Goal: Task Accomplishment & Management: Manage account settings

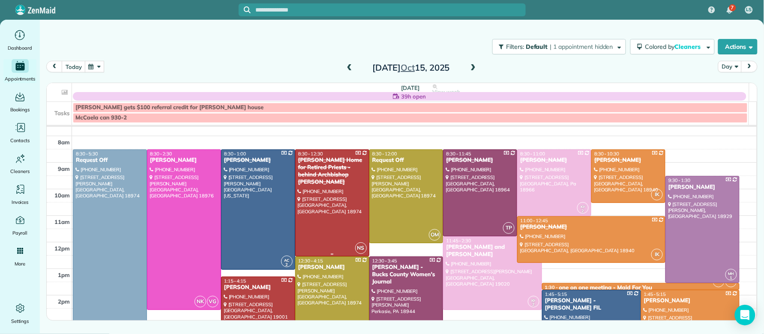
scroll to position [33, 0]
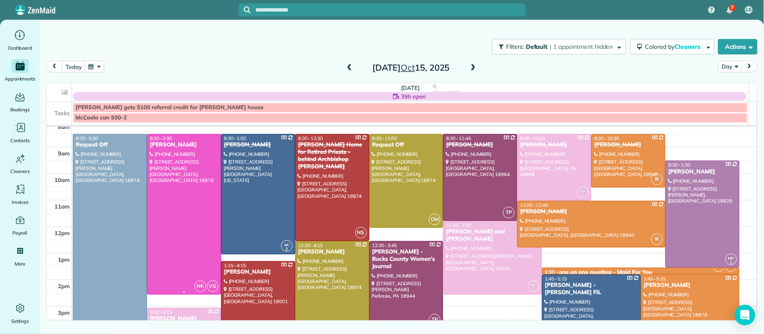
click at [170, 148] on div "[PERSON_NAME]" at bounding box center [184, 144] width 69 height 7
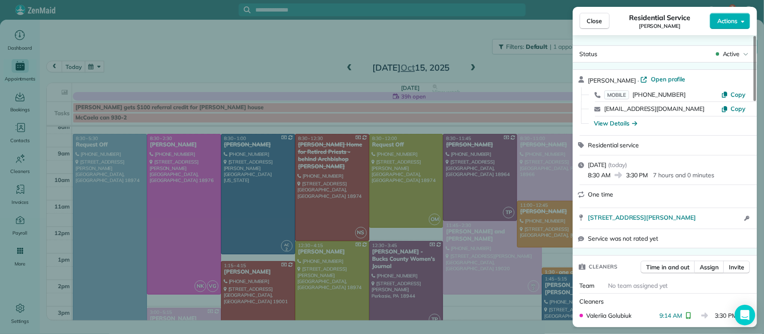
drag, startPoint x: 650, startPoint y: 78, endPoint x: 642, endPoint y: 89, distance: 13.8
click at [651, 78] on span "Open profile" at bounding box center [668, 79] width 35 height 9
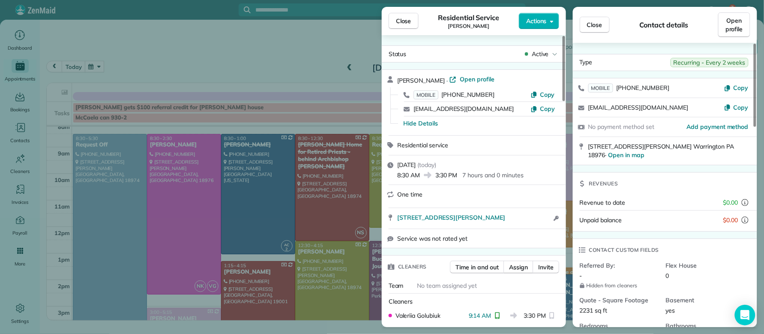
click at [395, 24] on button "Close" at bounding box center [404, 21] width 30 height 16
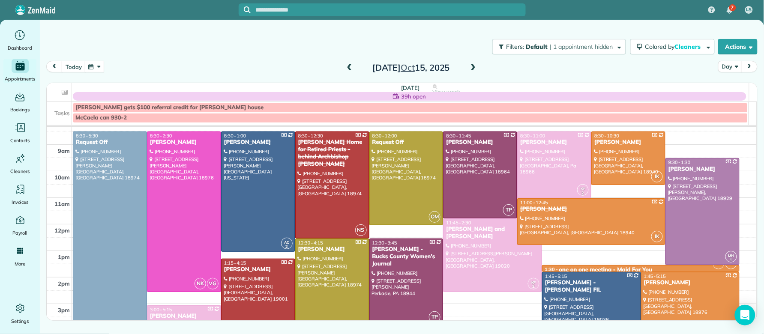
scroll to position [37, 0]
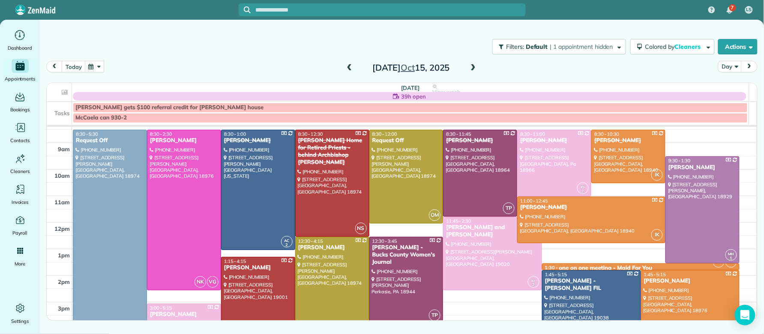
drag, startPoint x: 354, startPoint y: 69, endPoint x: 469, endPoint y: 72, distance: 114.9
click at [354, 69] on span at bounding box center [349, 68] width 9 height 8
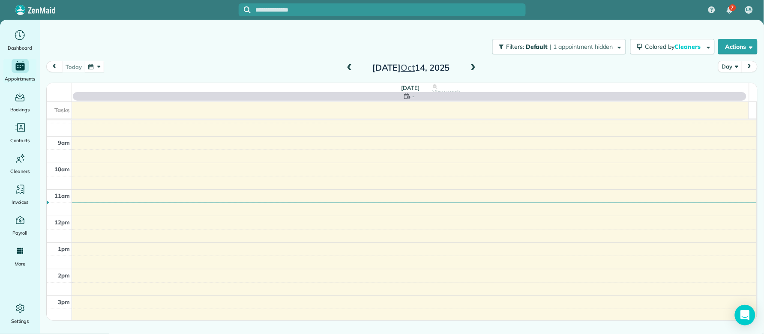
scroll to position [0, 0]
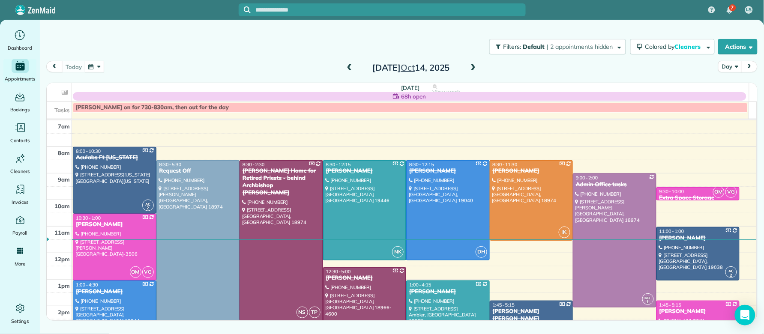
click at [471, 66] on span at bounding box center [473, 68] width 9 height 8
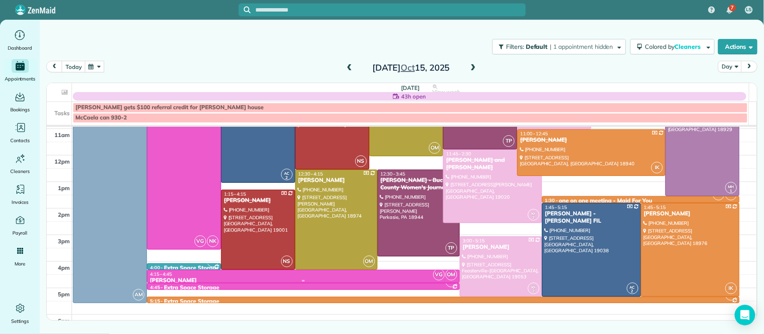
scroll to position [99, 0]
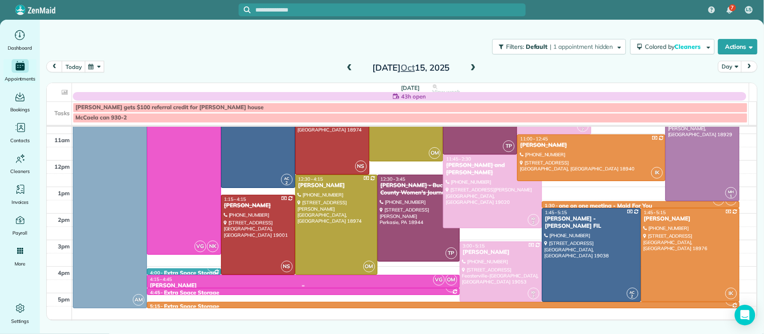
click at [334, 286] on div at bounding box center [303, 286] width 312 height 3
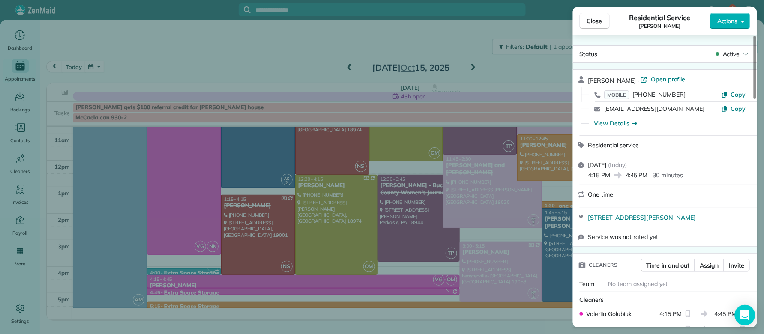
click at [605, 22] on button "Close" at bounding box center [595, 21] width 30 height 16
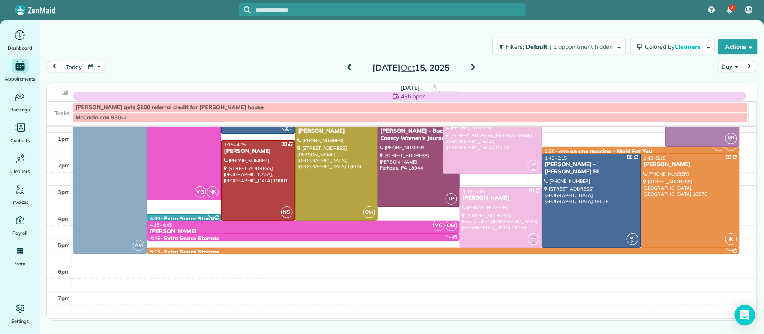
scroll to position [154, 0]
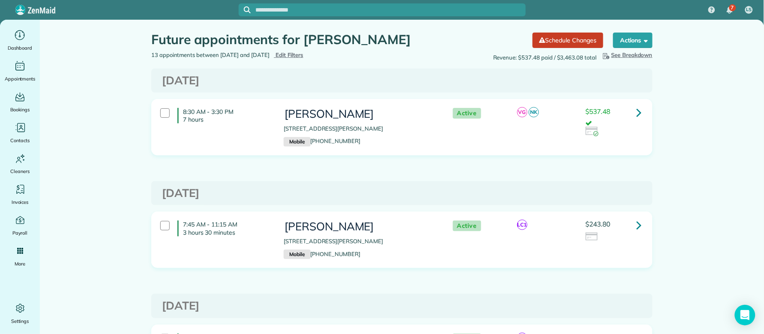
click at [637, 225] on icon at bounding box center [639, 225] width 5 height 15
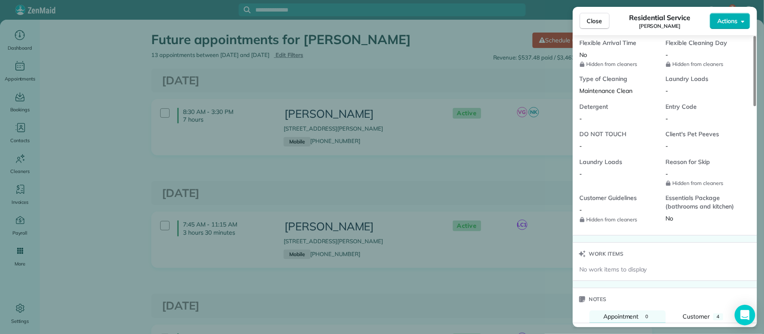
scroll to position [677, 0]
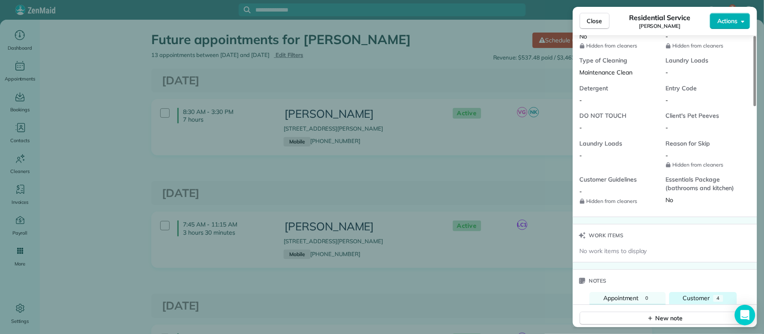
click at [690, 298] on span "Customer" at bounding box center [696, 299] width 27 height 8
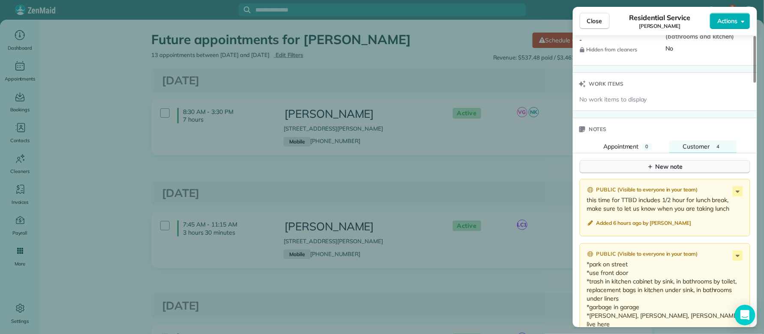
click at [655, 165] on button "New note" at bounding box center [665, 166] width 171 height 13
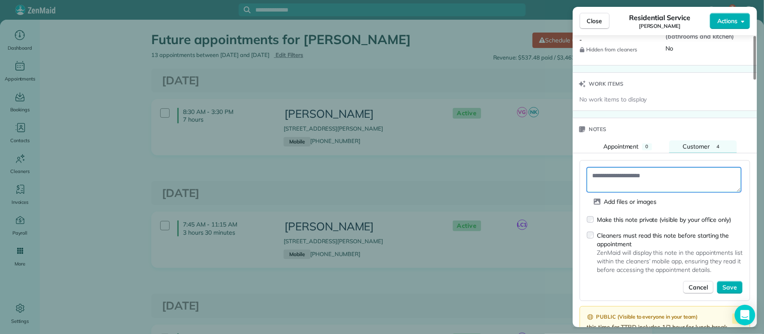
click at [605, 183] on textarea at bounding box center [664, 180] width 154 height 25
type textarea "*"
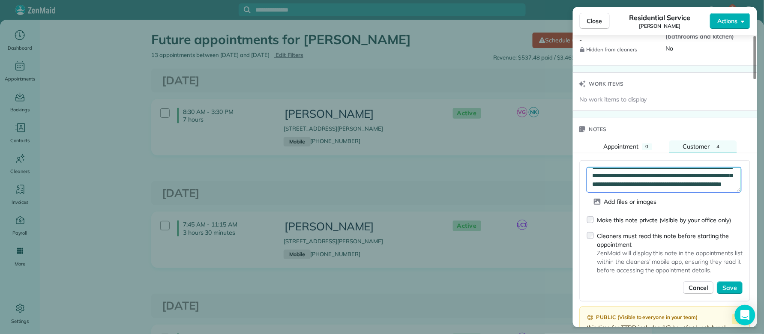
scroll to position [22, 0]
type textarea "**********"
click at [736, 289] on span "Save" at bounding box center [730, 288] width 15 height 9
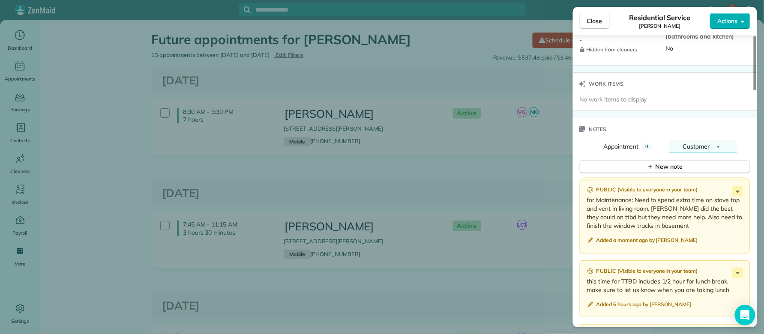
click at [588, 17] on span "Close" at bounding box center [594, 21] width 15 height 9
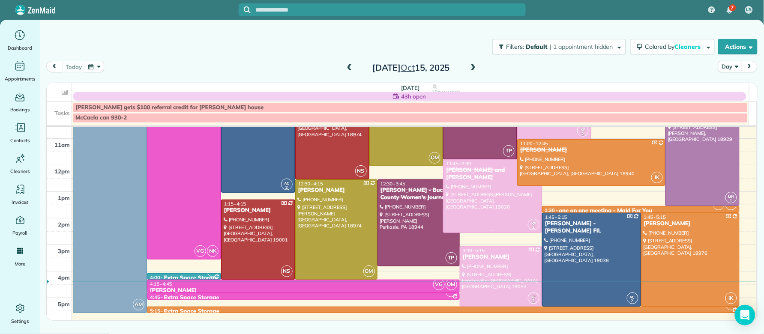
scroll to position [108, 0]
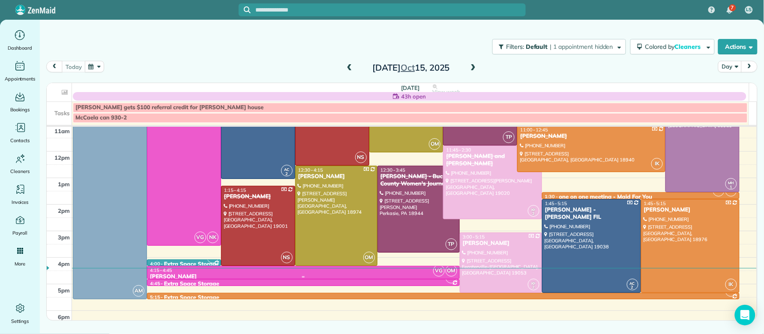
click at [179, 277] on div at bounding box center [303, 277] width 312 height 3
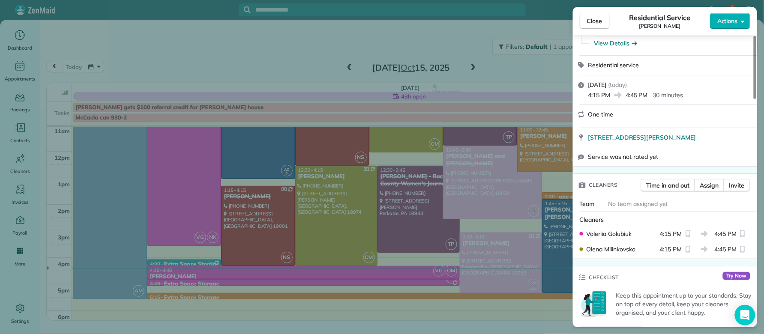
scroll to position [82, 0]
drag, startPoint x: 591, startPoint y: 24, endPoint x: 537, endPoint y: 66, distance: 69.0
click at [591, 24] on span "Close" at bounding box center [594, 21] width 15 height 9
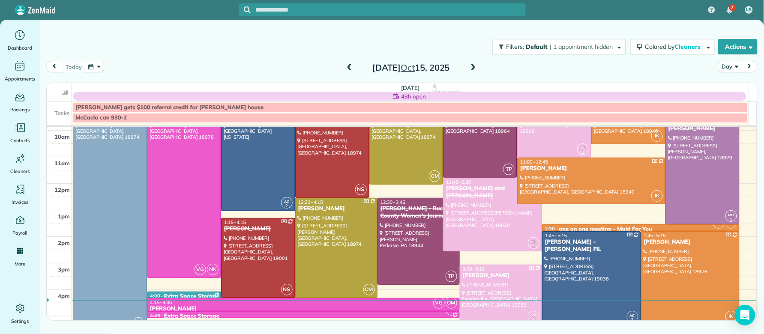
scroll to position [81, 0]
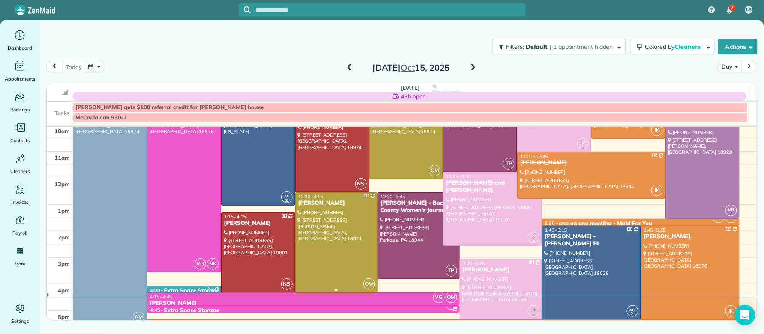
click at [331, 212] on div at bounding box center [336, 242] width 81 height 99
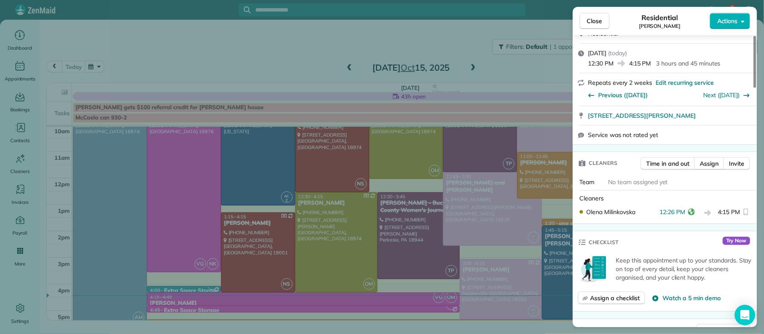
scroll to position [125, 0]
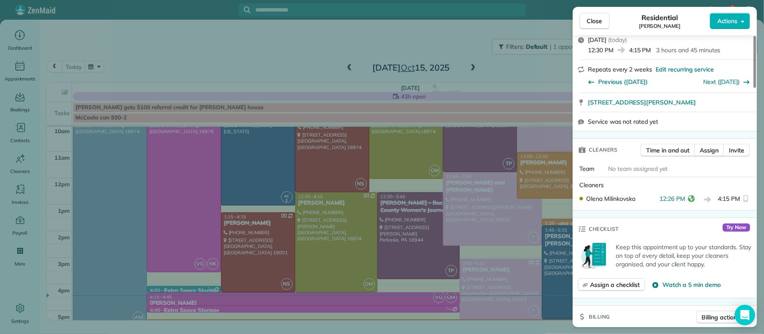
click at [600, 22] on span "Close" at bounding box center [594, 21] width 15 height 9
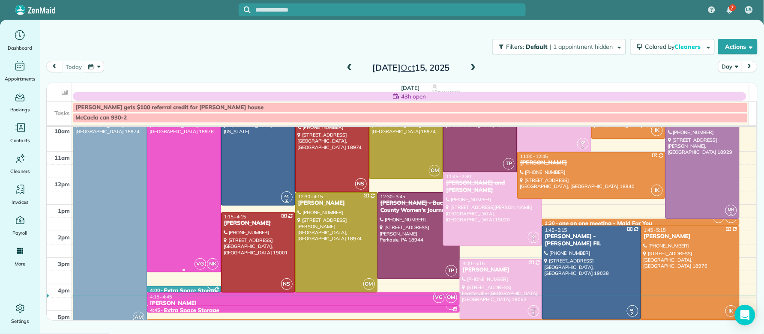
click at [185, 179] on div at bounding box center [183, 179] width 73 height 187
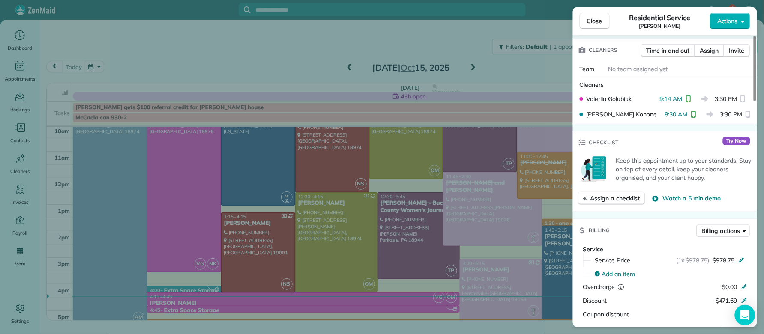
scroll to position [207, 0]
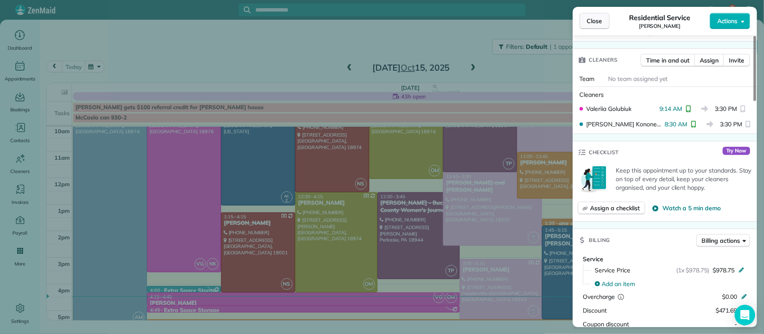
click at [593, 21] on span "Close" at bounding box center [594, 21] width 15 height 9
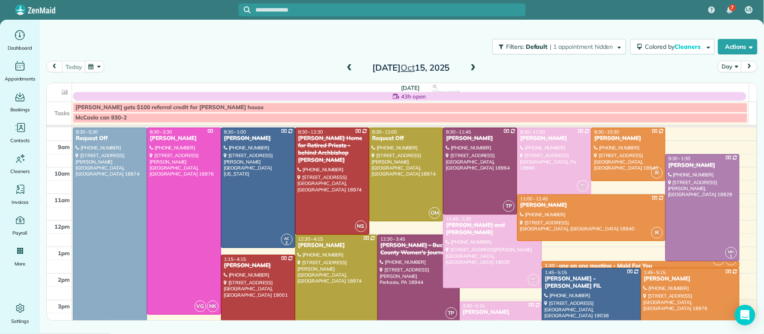
scroll to position [37, 0]
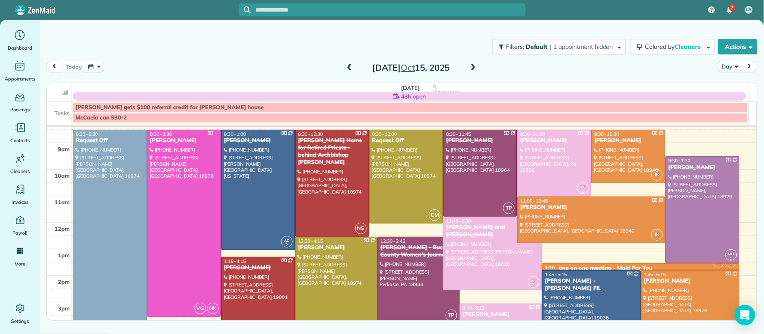
click at [195, 199] on div at bounding box center [183, 223] width 73 height 187
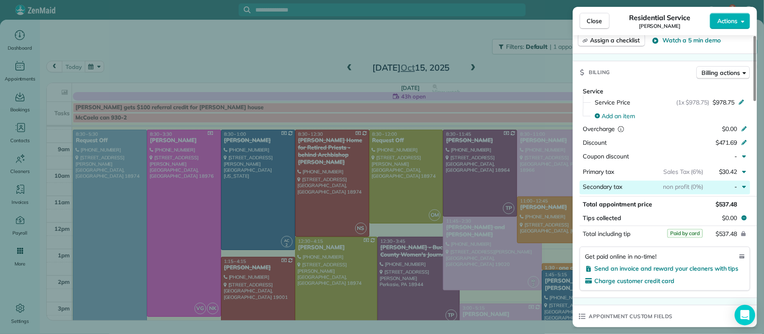
scroll to position [378, 0]
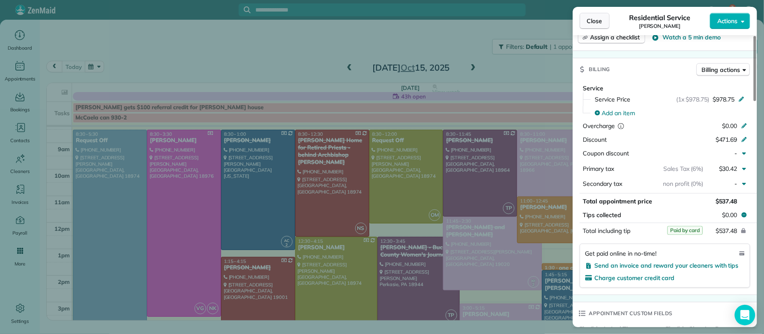
click at [595, 25] on span "Close" at bounding box center [594, 21] width 15 height 9
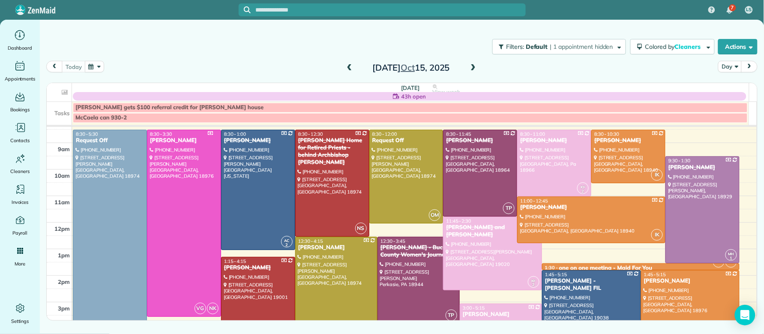
click at [351, 67] on span at bounding box center [349, 68] width 9 height 8
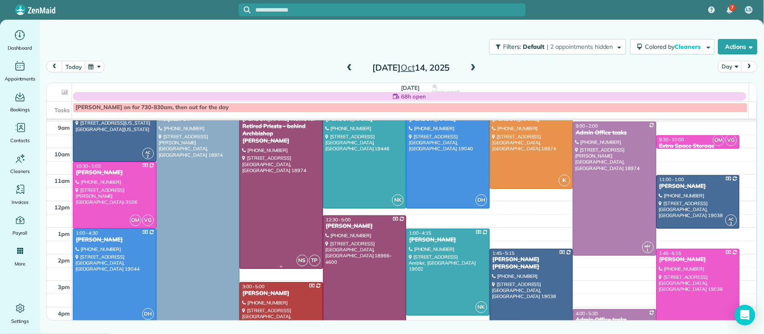
scroll to position [45, 0]
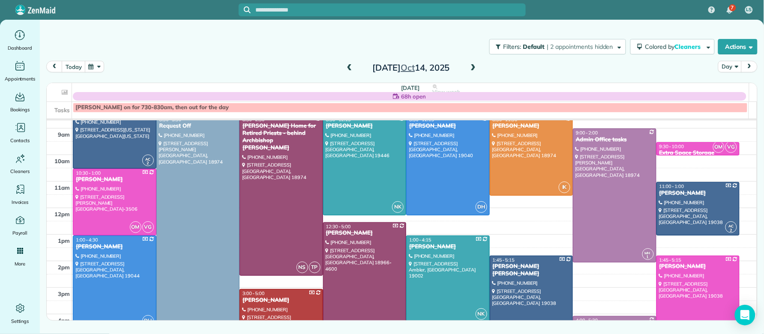
click at [470, 71] on span at bounding box center [473, 68] width 9 height 8
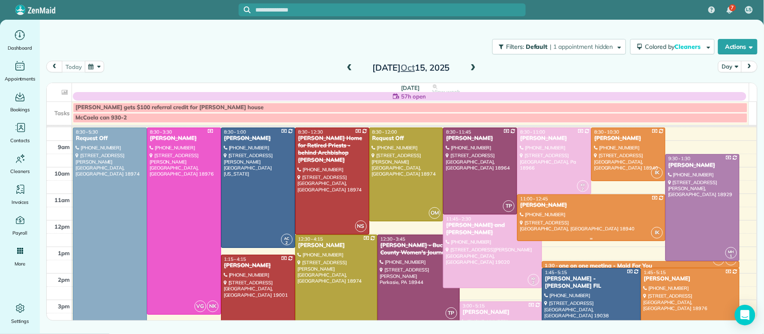
scroll to position [37, 0]
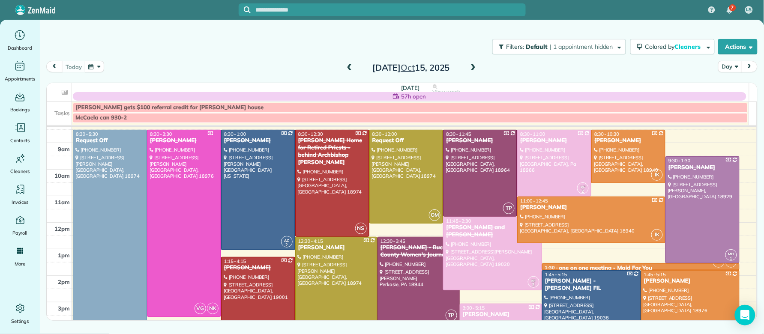
click at [475, 68] on span at bounding box center [473, 68] width 9 height 8
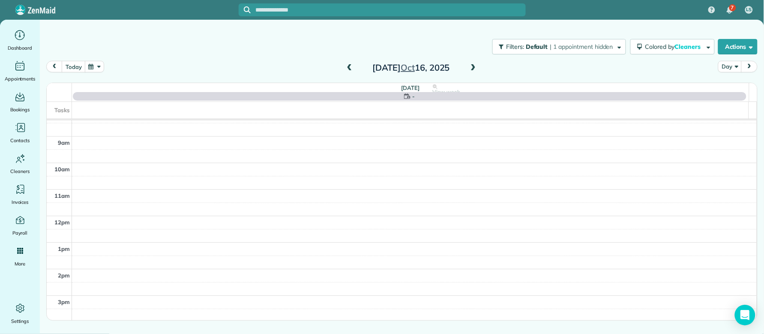
scroll to position [0, 0]
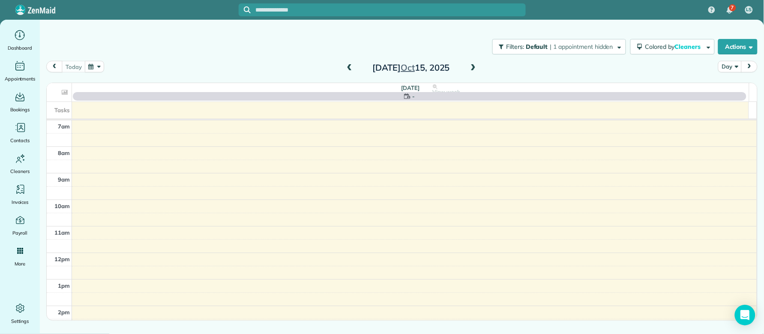
click at [474, 69] on span at bounding box center [473, 68] width 9 height 8
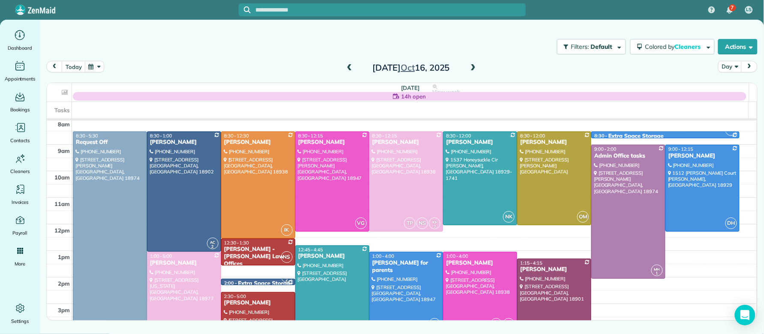
scroll to position [31, 0]
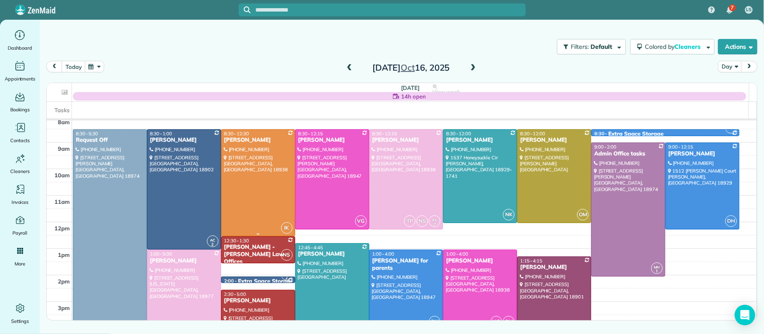
click at [239, 141] on div "Robin Hawden" at bounding box center [258, 140] width 69 height 7
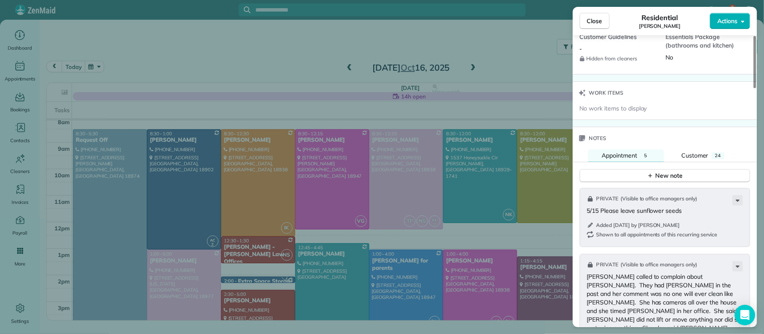
scroll to position [824, 0]
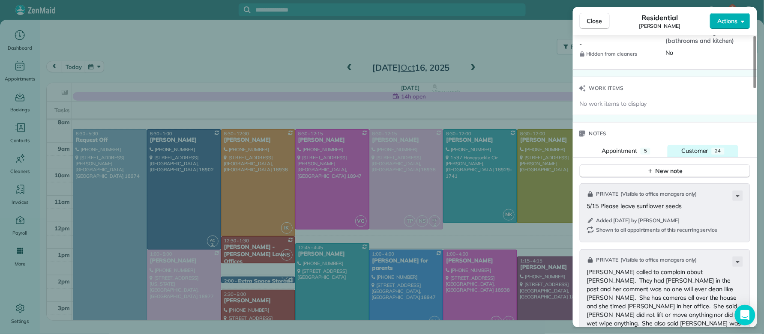
click at [694, 154] on span "Customer" at bounding box center [695, 151] width 27 height 8
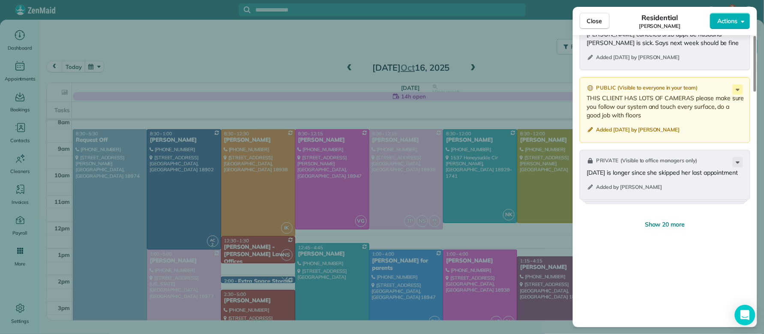
scroll to position [1178, 0]
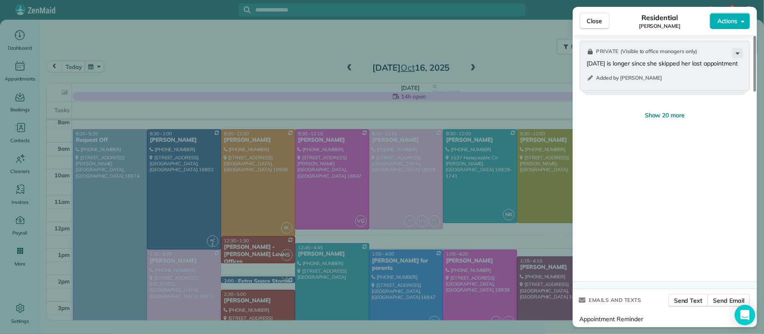
click at [669, 120] on span "Show 20 more" at bounding box center [665, 115] width 40 height 9
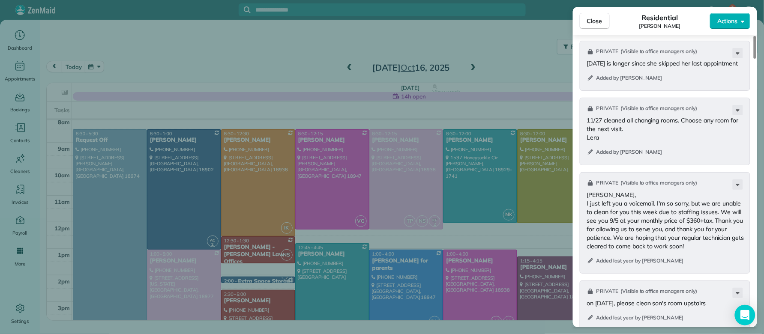
scroll to position [890, 0]
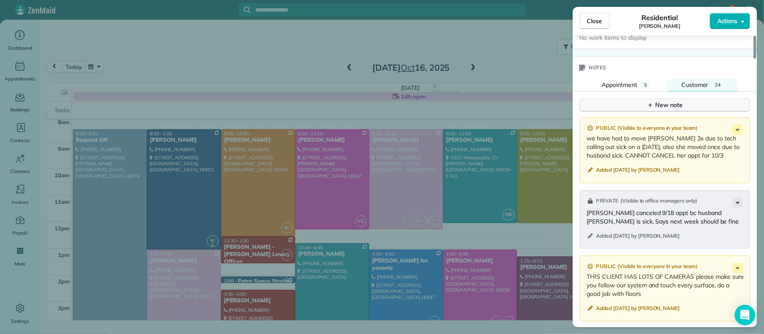
click at [659, 108] on div "New note" at bounding box center [665, 105] width 36 height 9
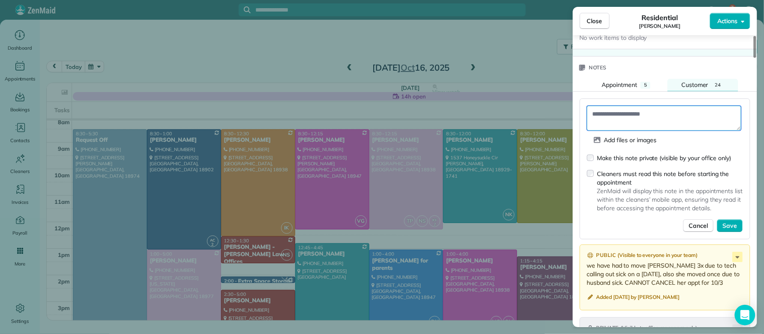
click at [639, 122] on textarea at bounding box center [664, 118] width 154 height 25
drag, startPoint x: 722, startPoint y: 120, endPoint x: 749, endPoint y: 142, distance: 35.4
click at [722, 120] on textarea "**********" at bounding box center [664, 118] width 154 height 25
click at [630, 130] on textarea "**********" at bounding box center [664, 118] width 154 height 25
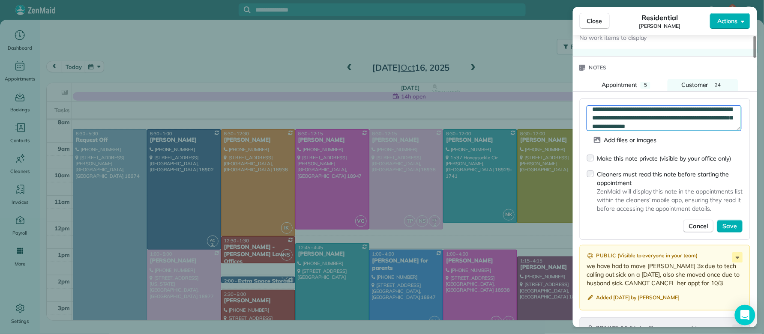
scroll to position [13, 0]
type textarea "**********"
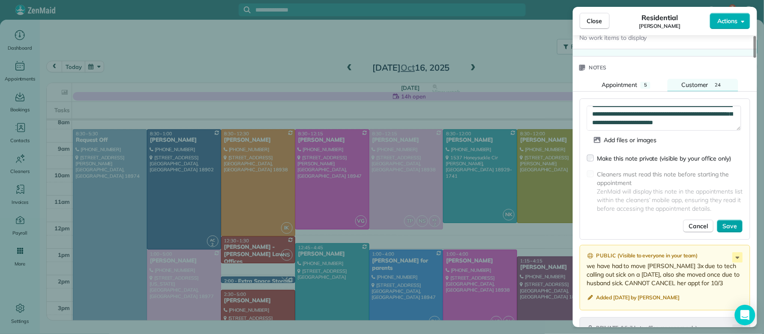
click at [734, 230] on span "Save" at bounding box center [730, 226] width 15 height 9
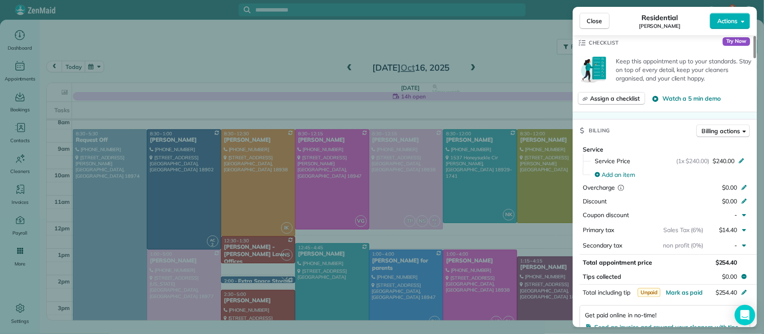
scroll to position [247, 0]
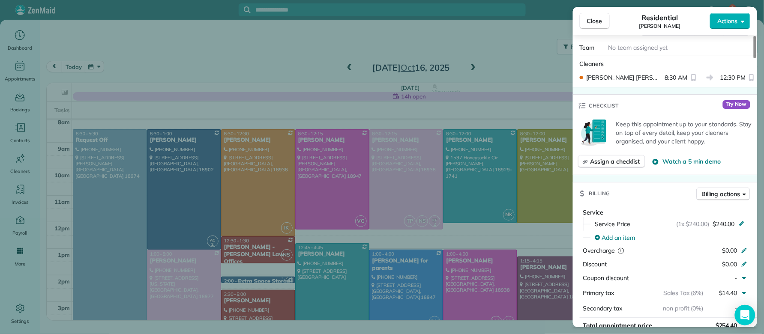
drag, startPoint x: 596, startPoint y: 27, endPoint x: 592, endPoint y: 32, distance: 5.8
click at [596, 28] on button "Close" at bounding box center [595, 21] width 30 height 16
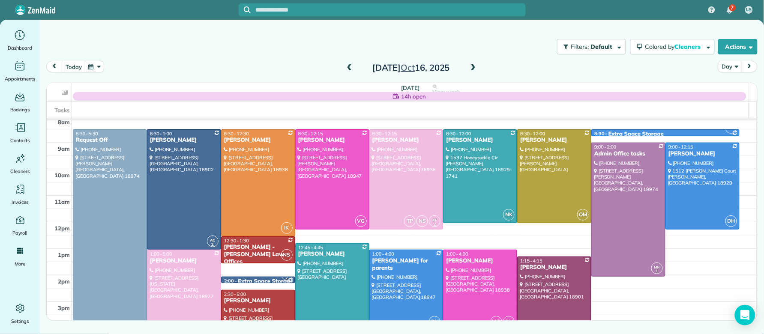
click at [350, 67] on span at bounding box center [349, 68] width 9 height 8
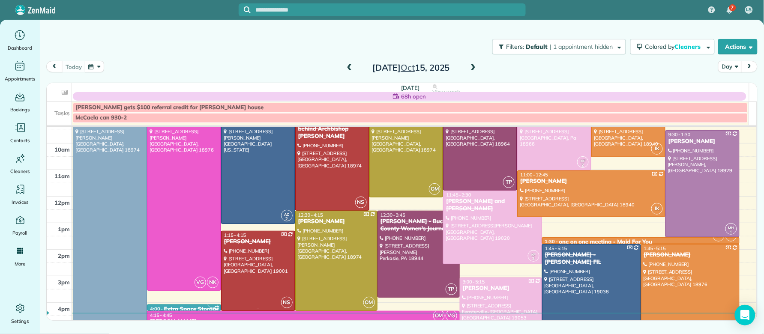
scroll to position [63, 0]
click at [473, 67] on span at bounding box center [473, 68] width 9 height 8
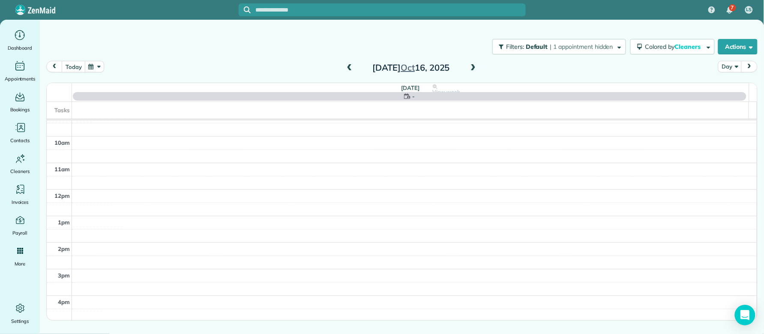
scroll to position [0, 0]
click at [350, 69] on span at bounding box center [349, 68] width 9 height 8
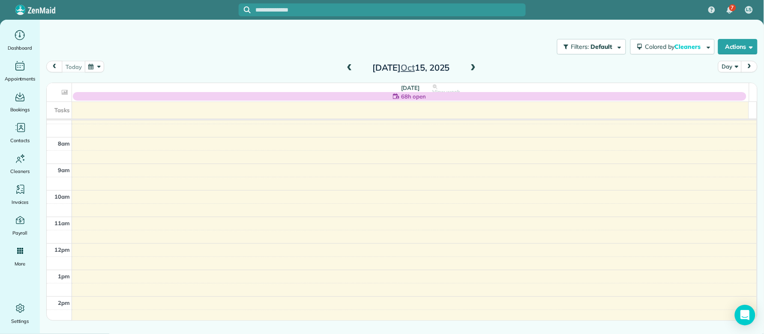
scroll to position [9, 0]
drag, startPoint x: 471, startPoint y: 66, endPoint x: 397, endPoint y: 50, distance: 75.9
click at [467, 62] on div "Wednesday Oct 15, 2025" at bounding box center [411, 68] width 137 height 14
click at [347, 66] on span at bounding box center [349, 68] width 9 height 8
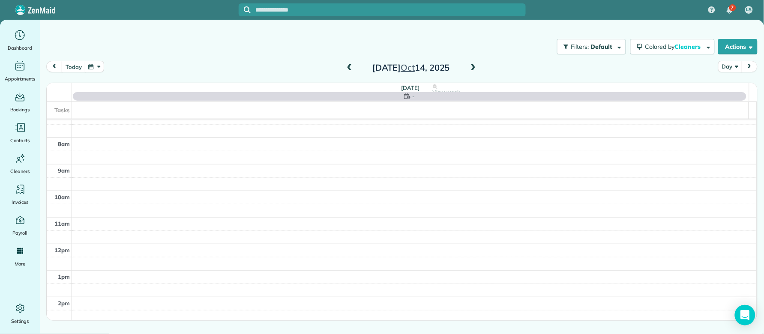
scroll to position [0, 0]
click at [347, 62] on span at bounding box center [349, 68] width 9 height 13
click at [476, 67] on span at bounding box center [473, 68] width 9 height 8
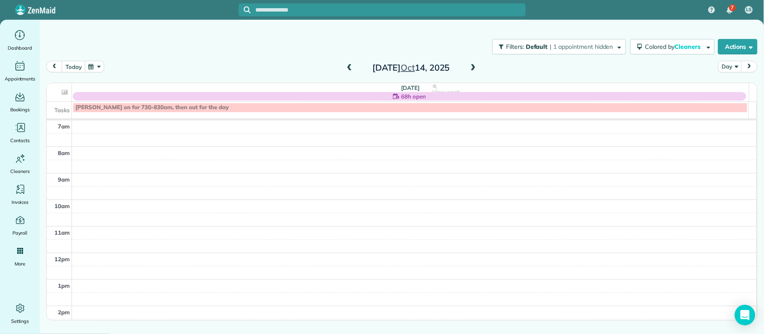
click at [474, 67] on span at bounding box center [473, 68] width 9 height 8
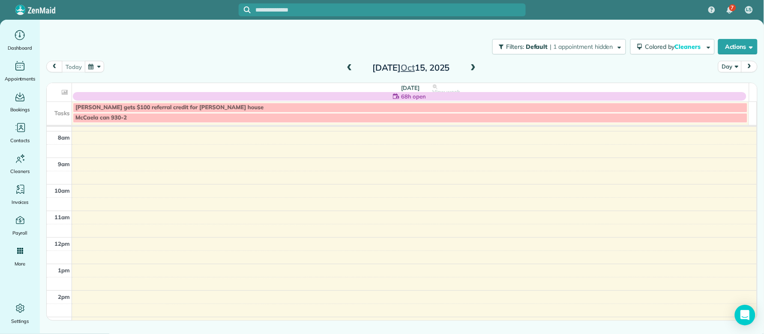
scroll to position [24, 0]
drag, startPoint x: 349, startPoint y: 70, endPoint x: 358, endPoint y: 81, distance: 14.0
click at [349, 70] on span at bounding box center [349, 68] width 9 height 8
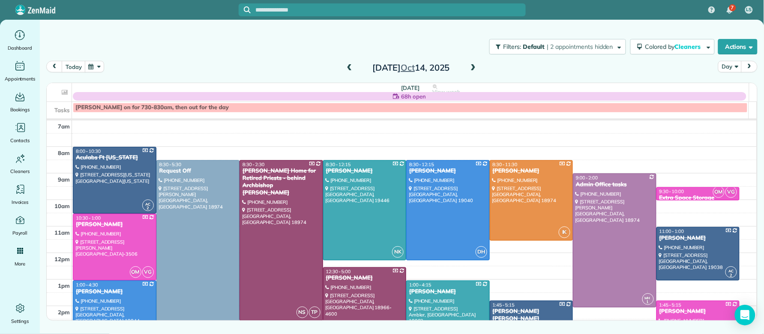
click at [476, 69] on span at bounding box center [473, 68] width 9 height 8
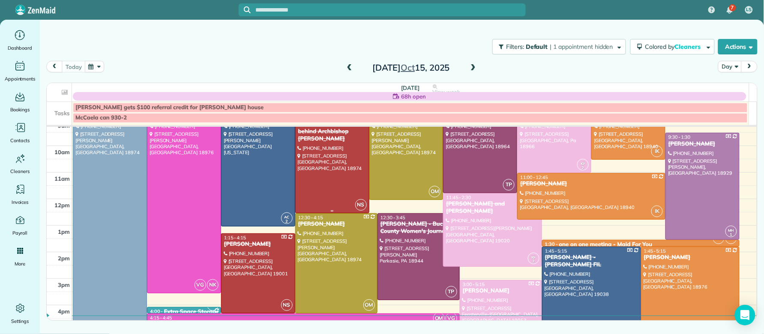
scroll to position [58, 0]
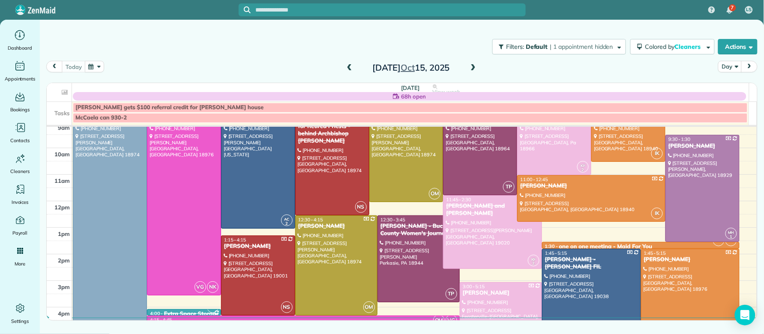
click at [356, 71] on div "Wednesday Oct 15, 2025" at bounding box center [411, 68] width 137 height 14
click at [350, 67] on span at bounding box center [349, 68] width 9 height 8
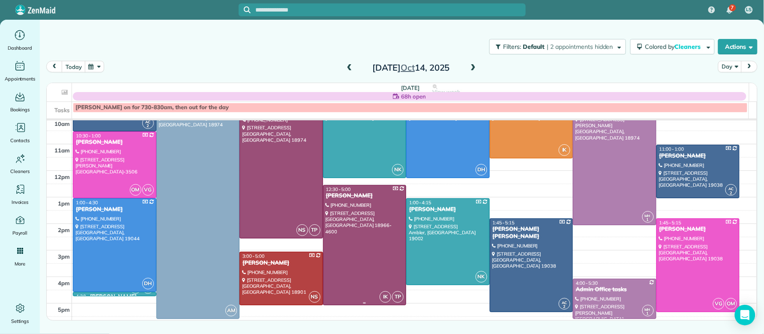
scroll to position [84, 0]
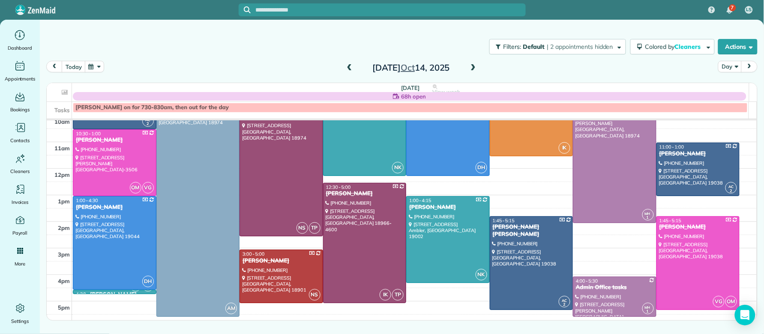
click at [474, 66] on span at bounding box center [473, 68] width 9 height 8
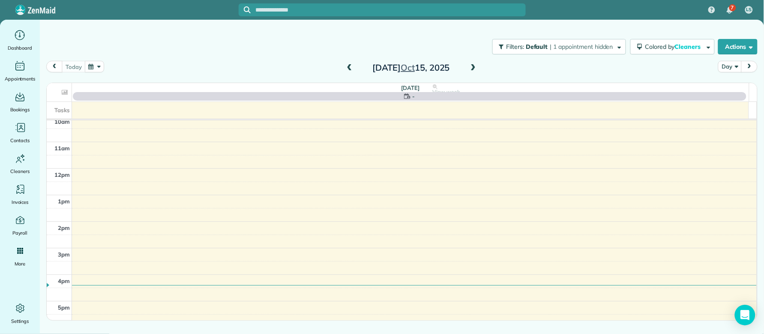
scroll to position [0, 0]
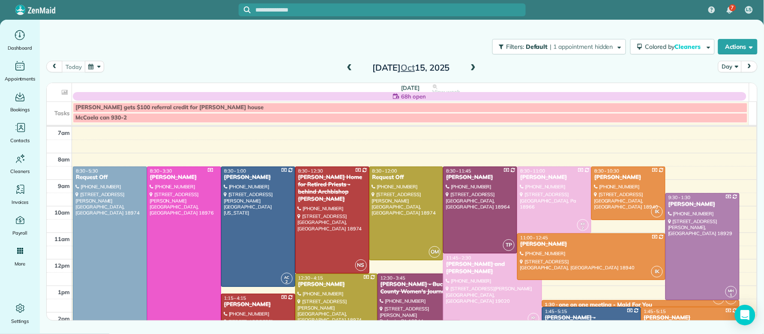
click at [472, 66] on span at bounding box center [473, 68] width 9 height 8
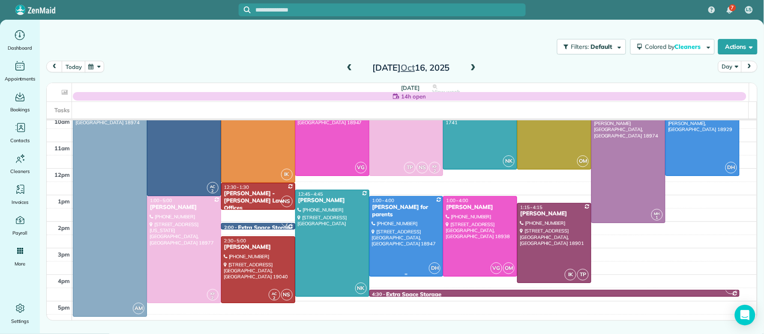
scroll to position [84, 0]
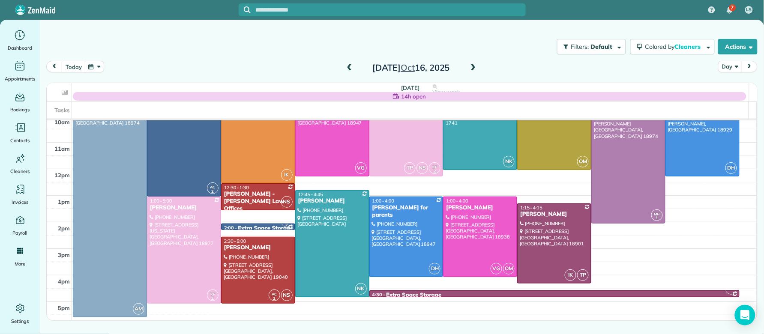
click at [348, 67] on span at bounding box center [349, 68] width 9 height 8
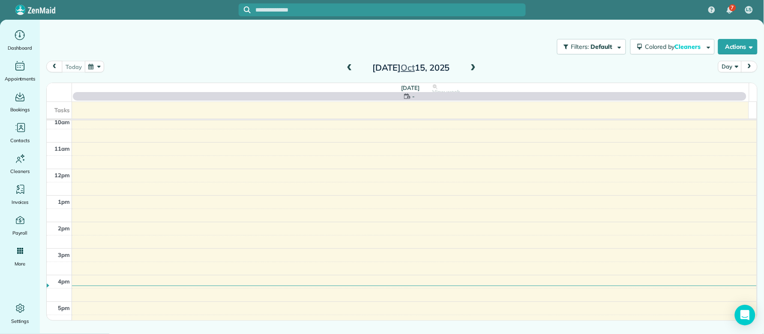
scroll to position [0, 0]
click at [348, 67] on span at bounding box center [349, 68] width 9 height 8
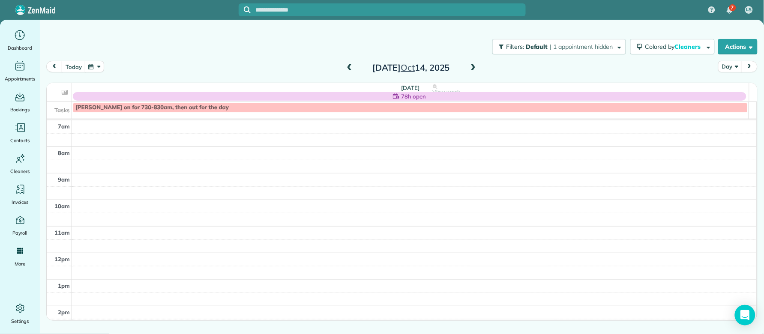
click at [475, 67] on span at bounding box center [473, 68] width 9 height 8
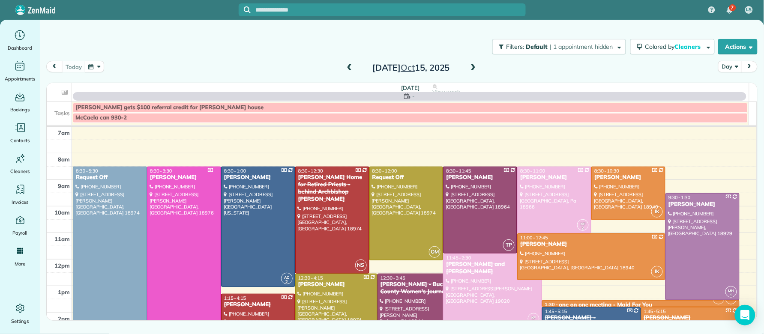
click at [475, 67] on span at bounding box center [473, 68] width 9 height 8
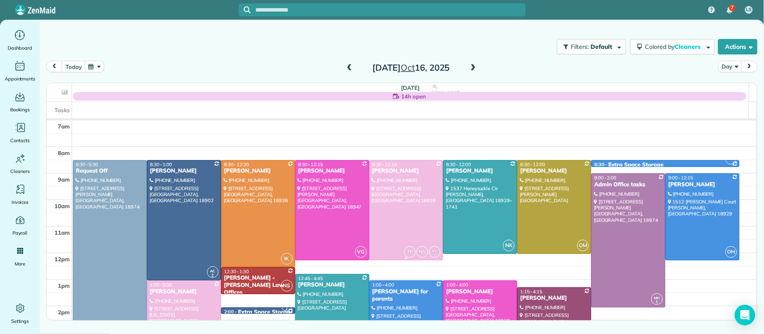
click at [382, 167] on span "8:30 - 12:15" at bounding box center [385, 165] width 25 height 6
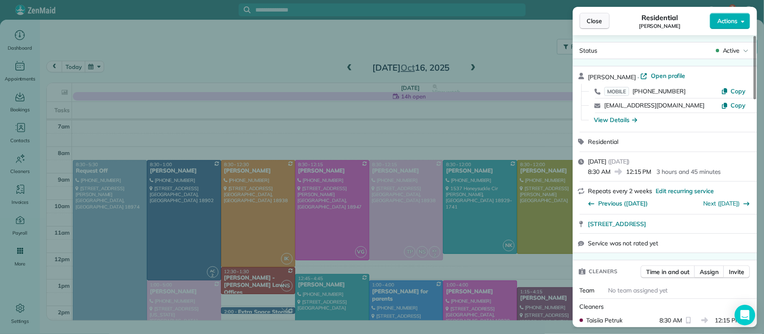
scroll to position [4, 0]
drag, startPoint x: 600, startPoint y: 21, endPoint x: 588, endPoint y: 46, distance: 28.0
click at [599, 21] on span "Close" at bounding box center [594, 21] width 15 height 9
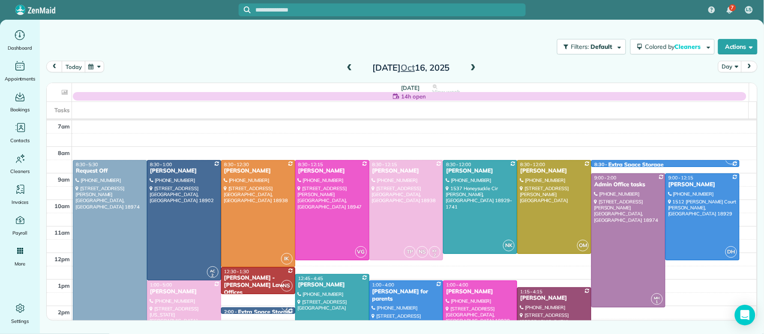
click at [354, 65] on span at bounding box center [349, 68] width 9 height 8
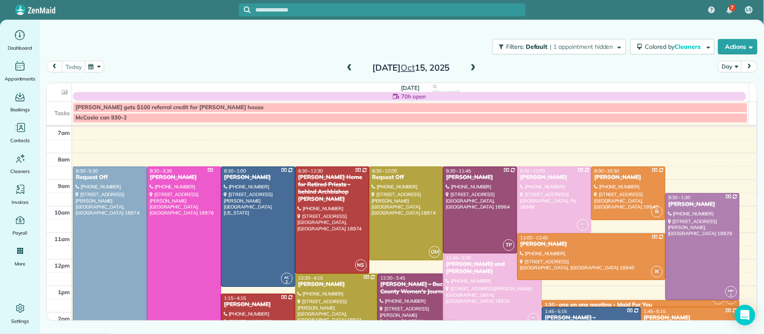
click at [166, 177] on div "[PERSON_NAME]" at bounding box center [184, 177] width 69 height 7
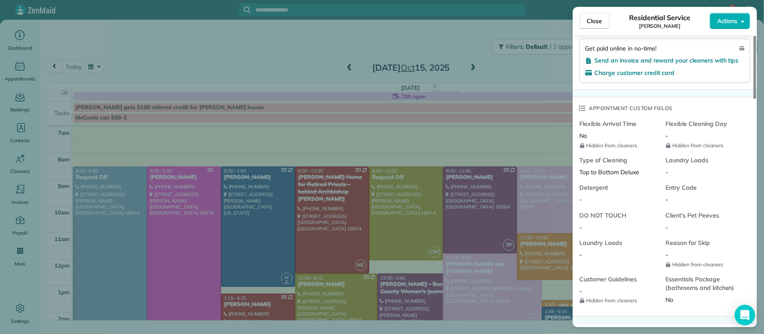
scroll to position [781, 0]
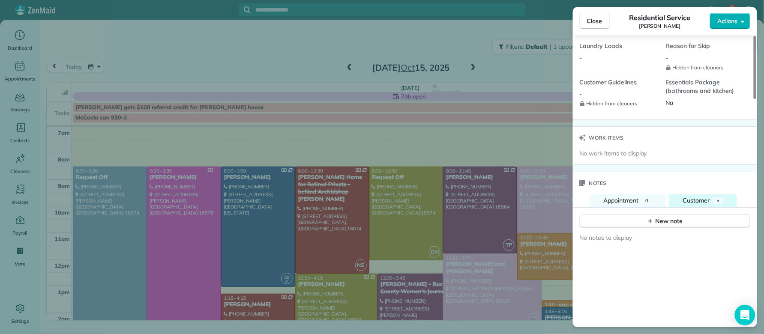
click at [699, 205] on span "Customer" at bounding box center [696, 201] width 27 height 8
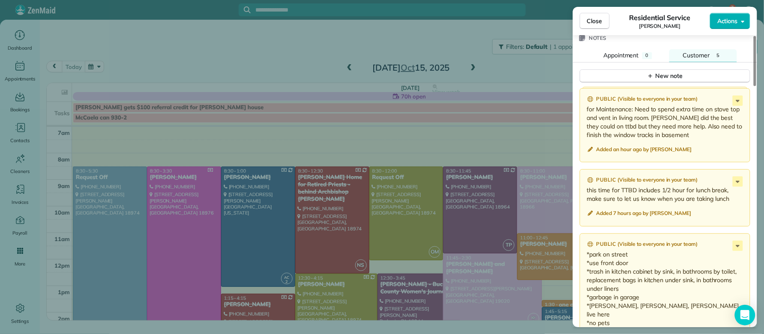
scroll to position [918, 0]
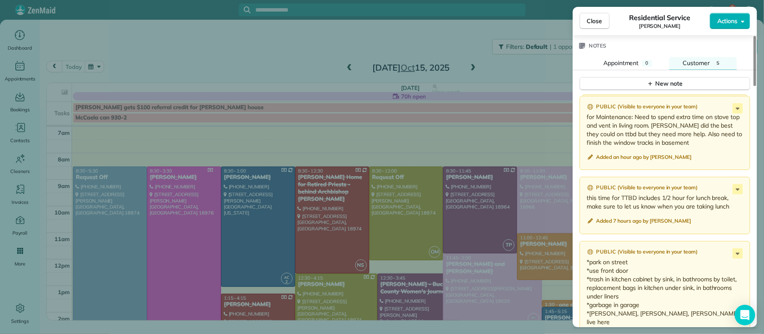
click at [735, 117] on p "for Maintenance: Need to spend extra time on stove top and vent in living room.…" at bounding box center [666, 130] width 158 height 34
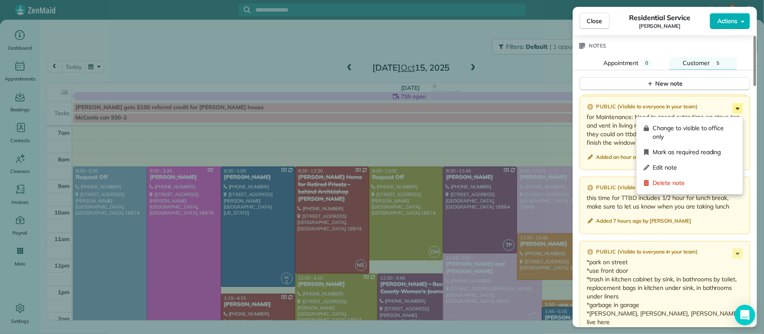
click at [738, 114] on icon at bounding box center [738, 108] width 10 height 10
click at [730, 162] on div "Edit note" at bounding box center [690, 167] width 99 height 15
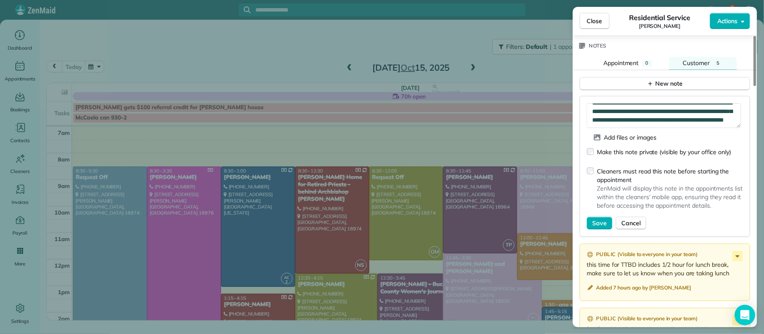
scroll to position [9, 0]
click at [619, 115] on textarea "**********" at bounding box center [664, 115] width 154 height 25
click at [669, 114] on textarea "**********" at bounding box center [664, 115] width 154 height 25
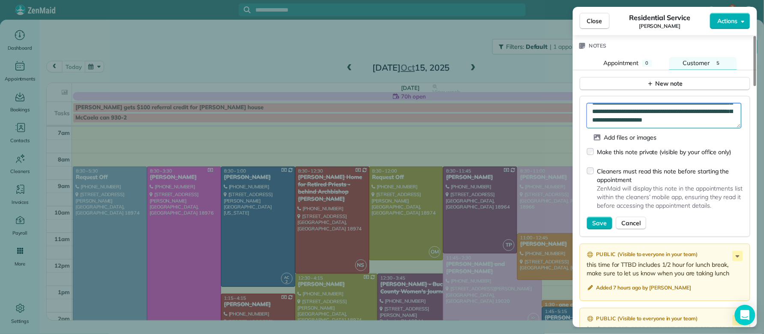
scroll to position [18, 0]
type textarea "**********"
click at [599, 228] on span "Save" at bounding box center [600, 223] width 15 height 9
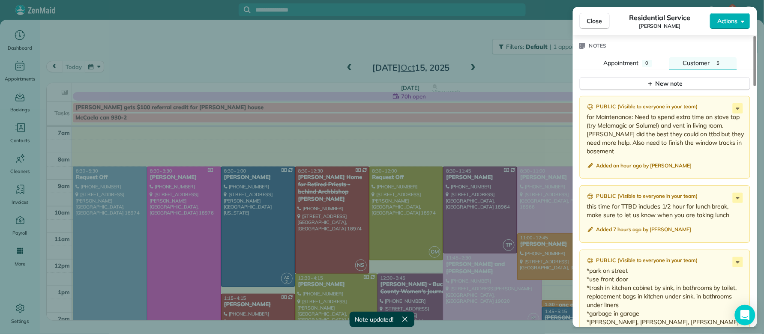
click at [590, 23] on span "Close" at bounding box center [594, 21] width 15 height 9
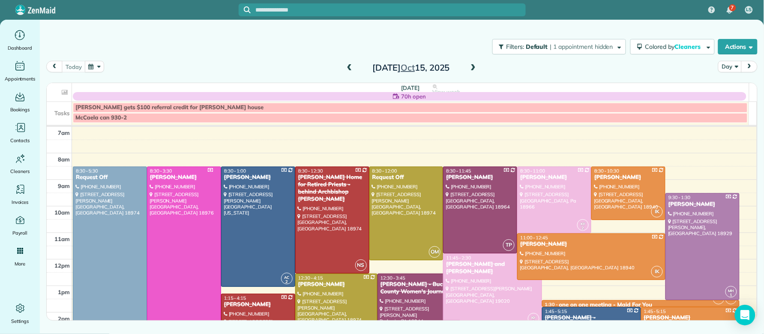
click at [186, 242] on div at bounding box center [183, 260] width 73 height 187
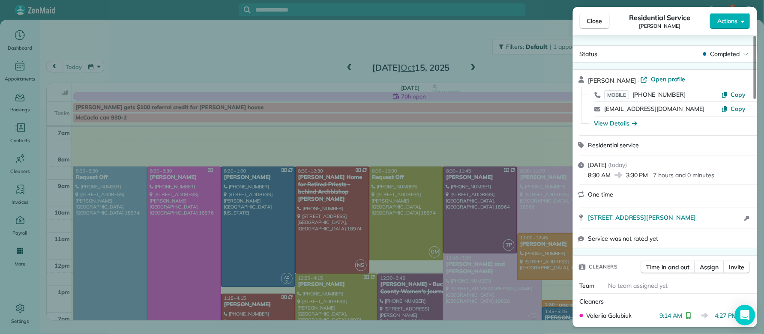
click at [599, 14] on button "Close" at bounding box center [595, 21] width 30 height 16
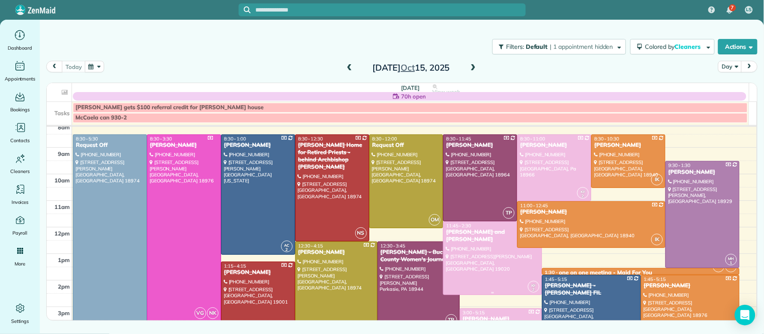
scroll to position [34, 0]
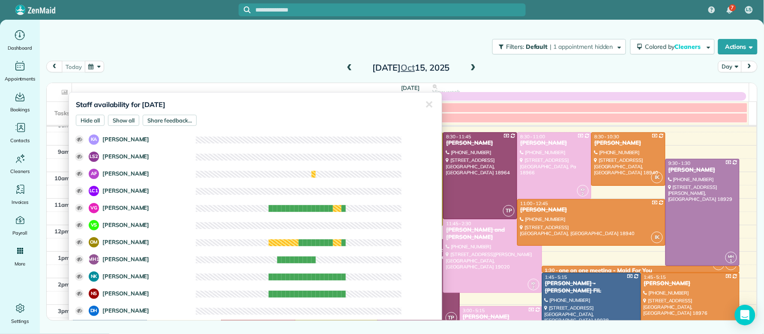
click at [243, 57] on div "Filters: Default | 1 appointment hidden Colored by Cleaners Color by Cleaner Co…" at bounding box center [402, 47] width 725 height 28
